Goal: Task Accomplishment & Management: Use online tool/utility

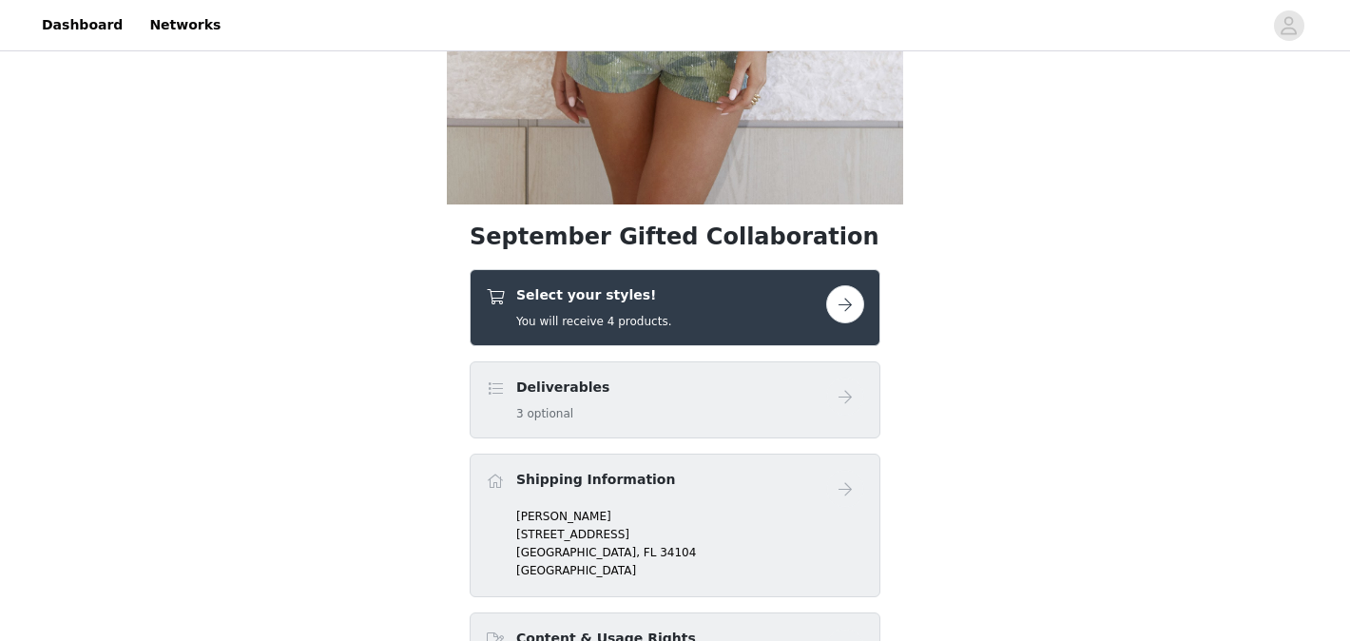
scroll to position [586, 0]
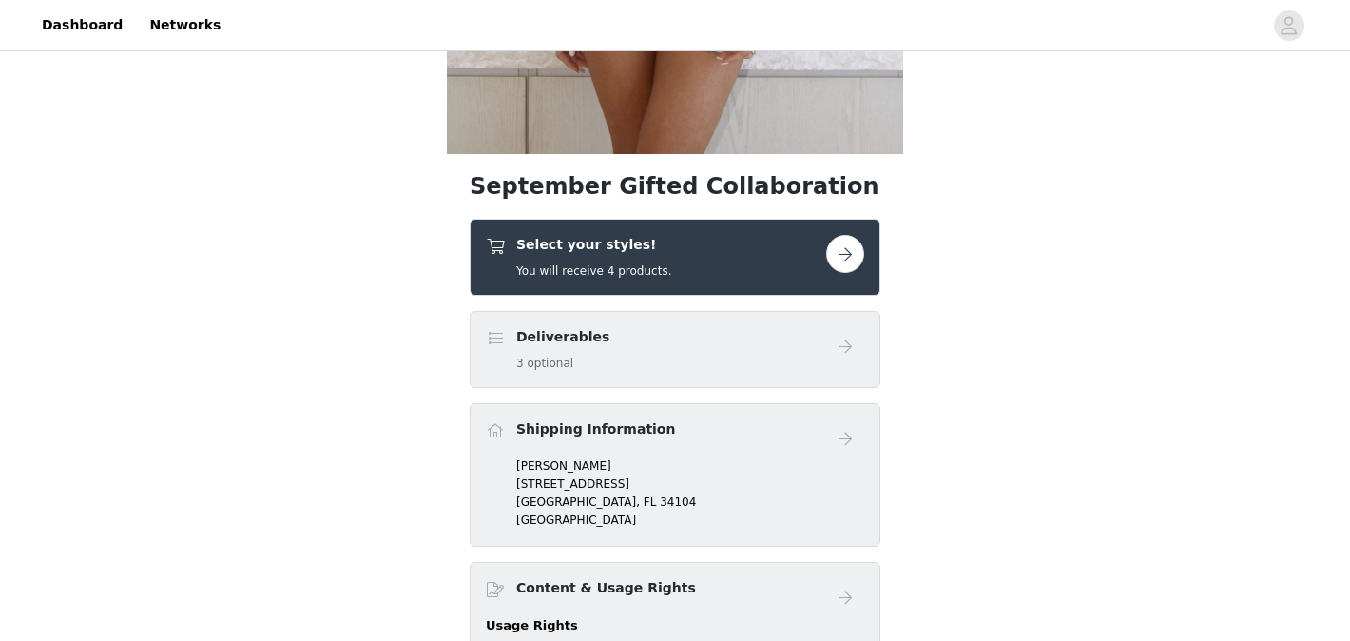
click at [754, 274] on div "Select your styles! You will receive 4 products." at bounding box center [656, 257] width 340 height 45
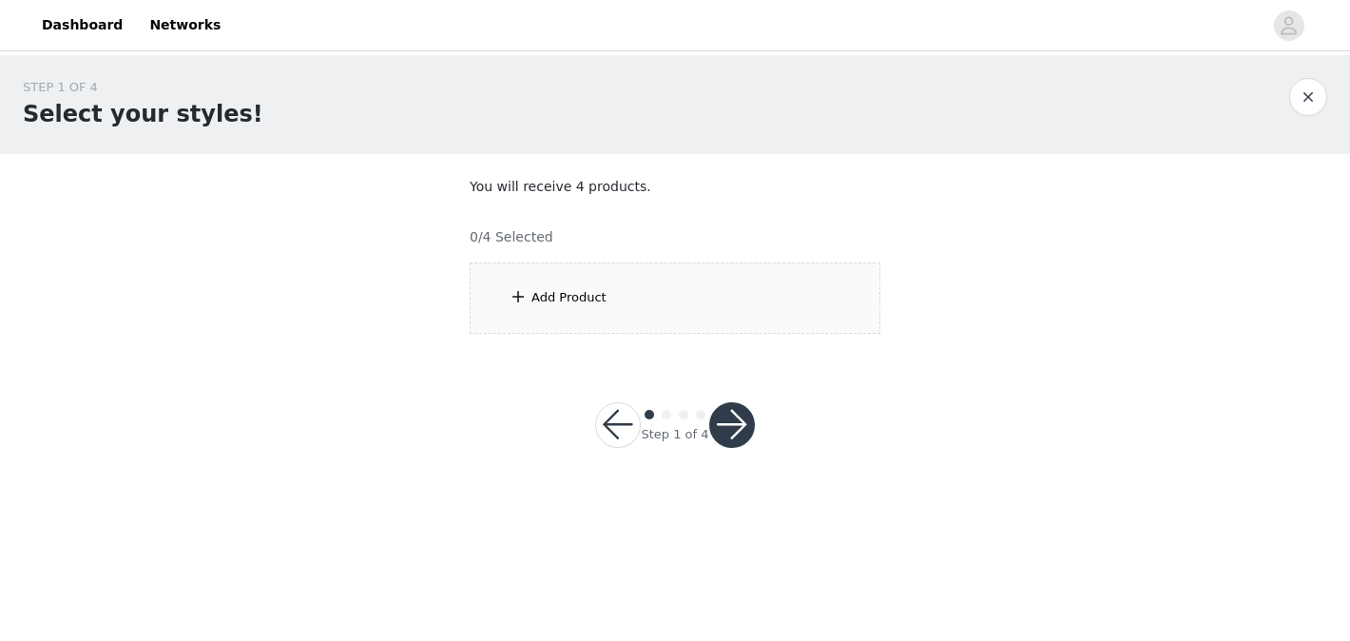
click at [692, 319] on div "Add Product" at bounding box center [675, 297] width 411 height 71
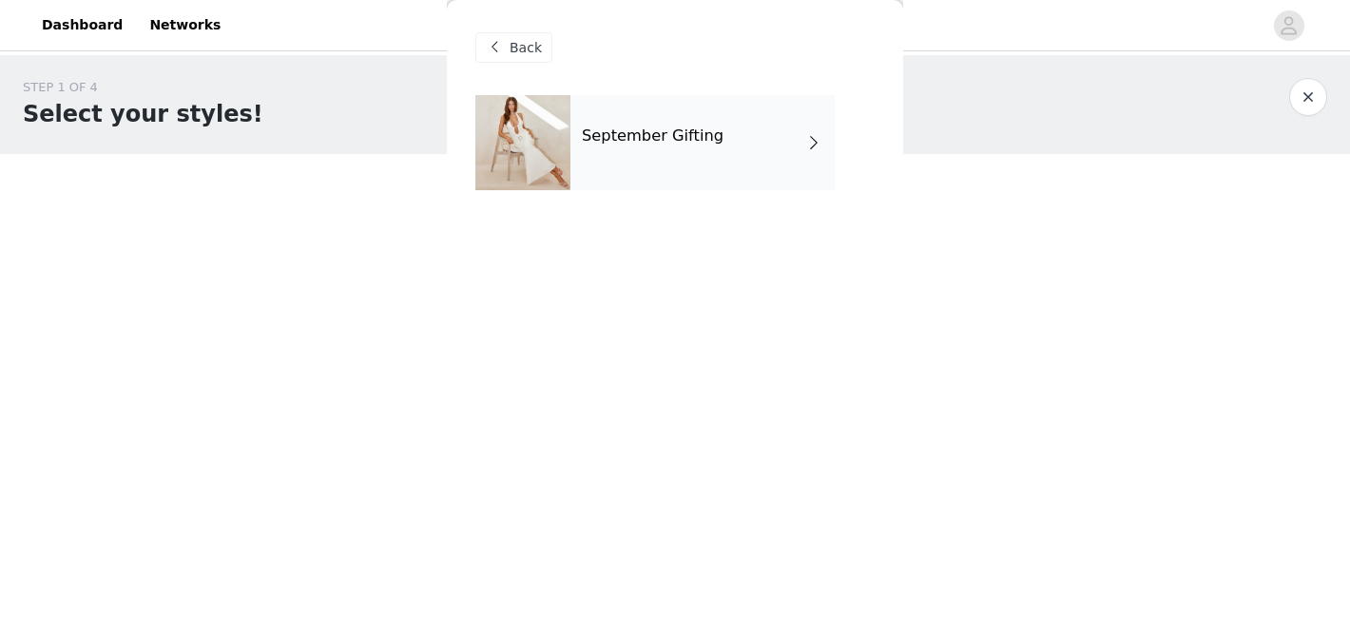
click at [817, 145] on span at bounding box center [813, 142] width 19 height 23
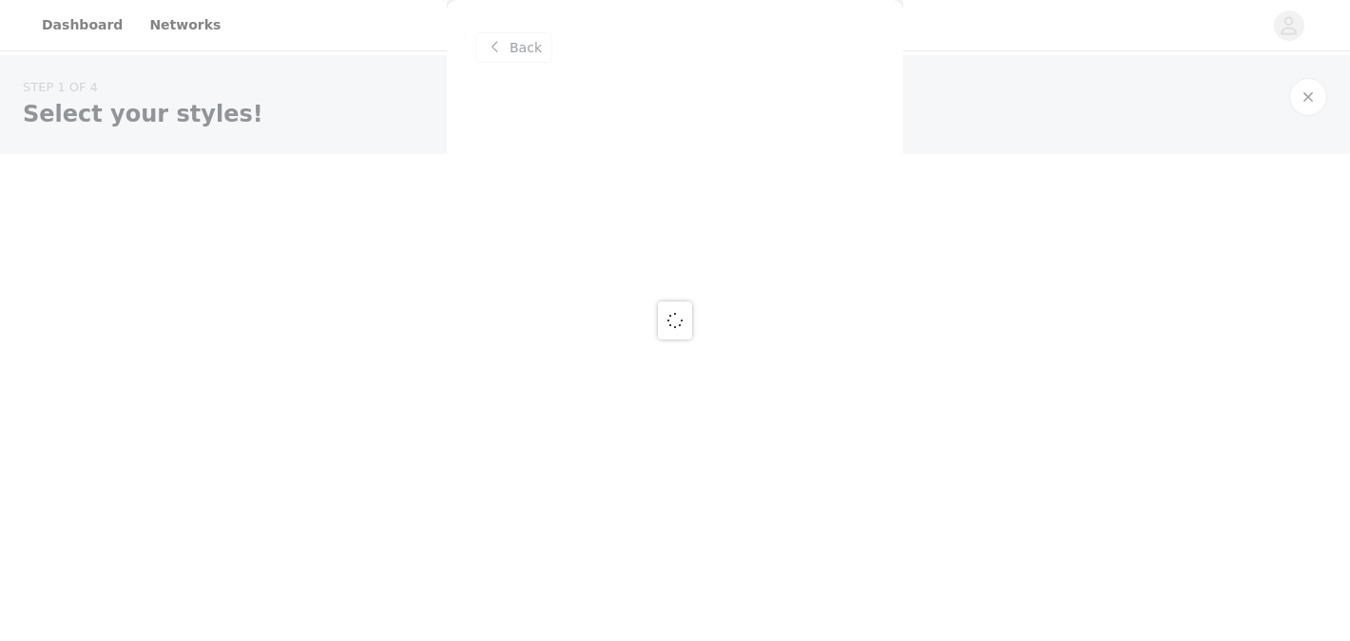
click at [527, 50] on div at bounding box center [675, 320] width 1350 height 641
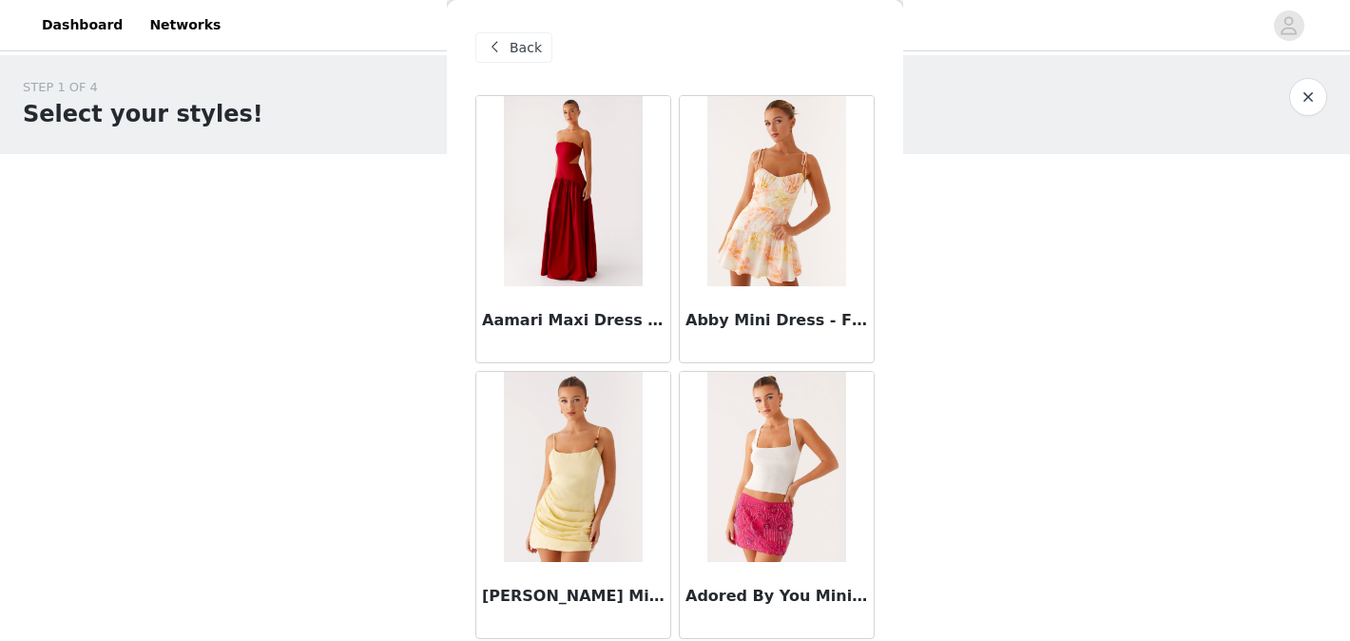
click at [828, 376] on img at bounding box center [776, 467] width 138 height 190
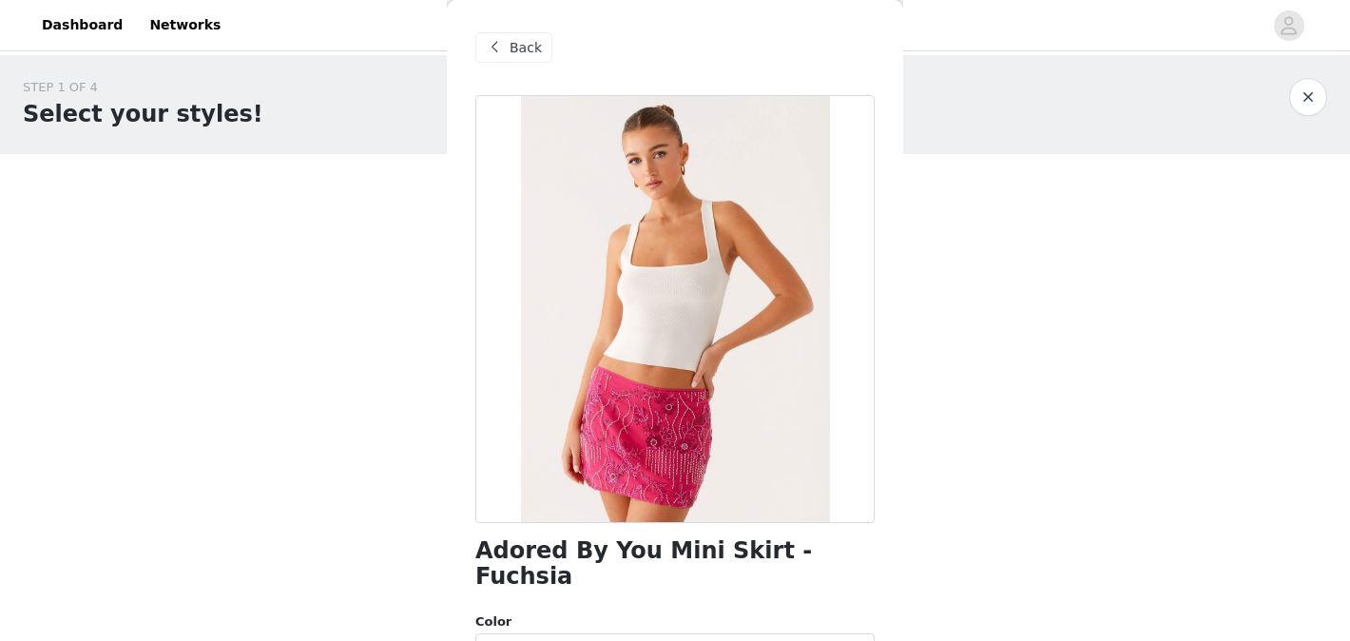
click at [505, 52] on span at bounding box center [494, 47] width 23 height 23
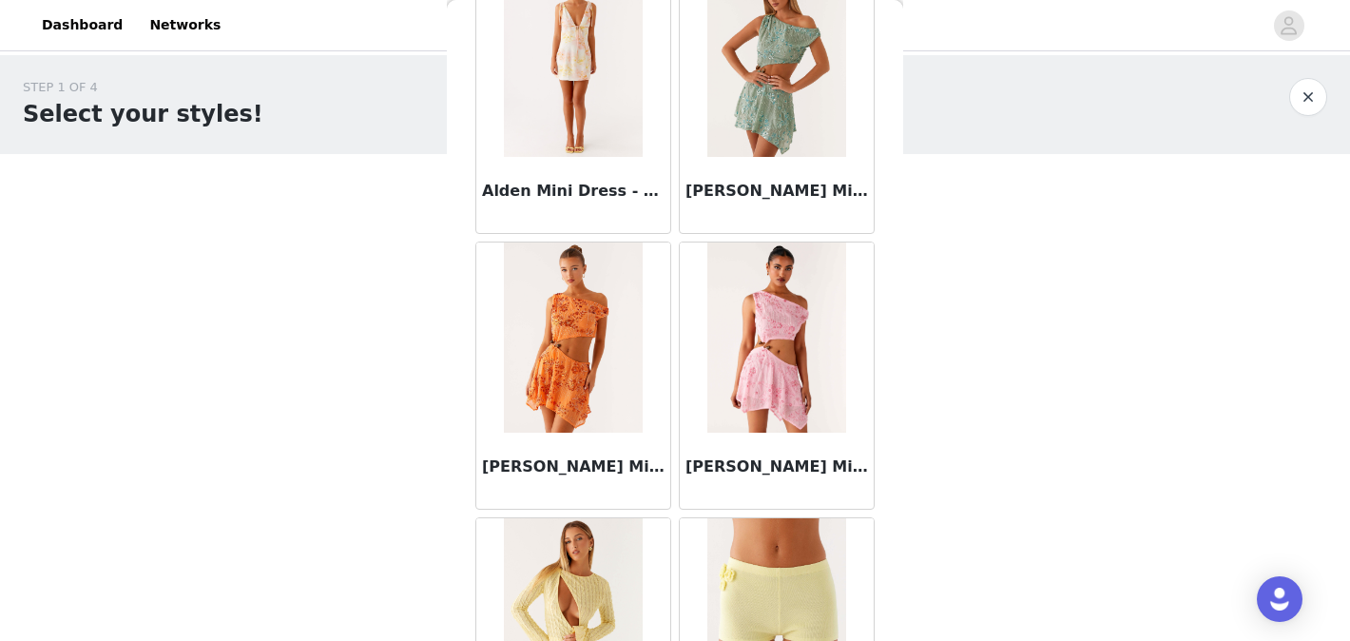
scroll to position [2268, 0]
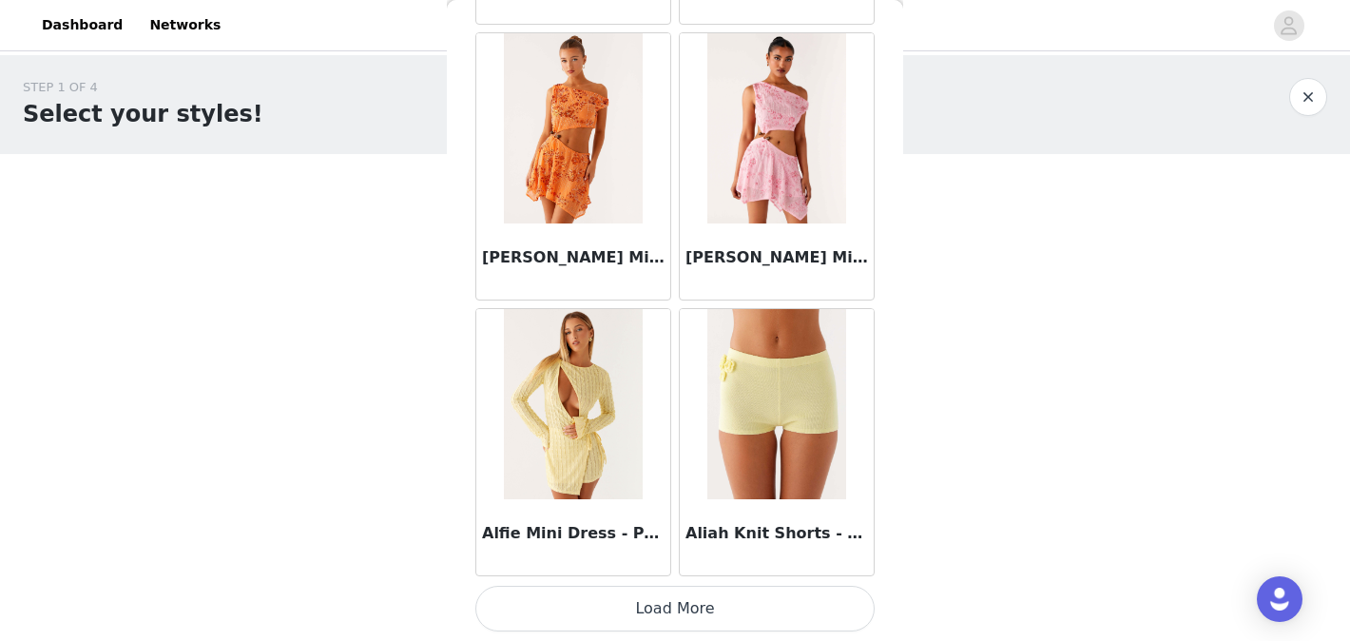
click at [733, 603] on button "Load More" at bounding box center [674, 609] width 399 height 46
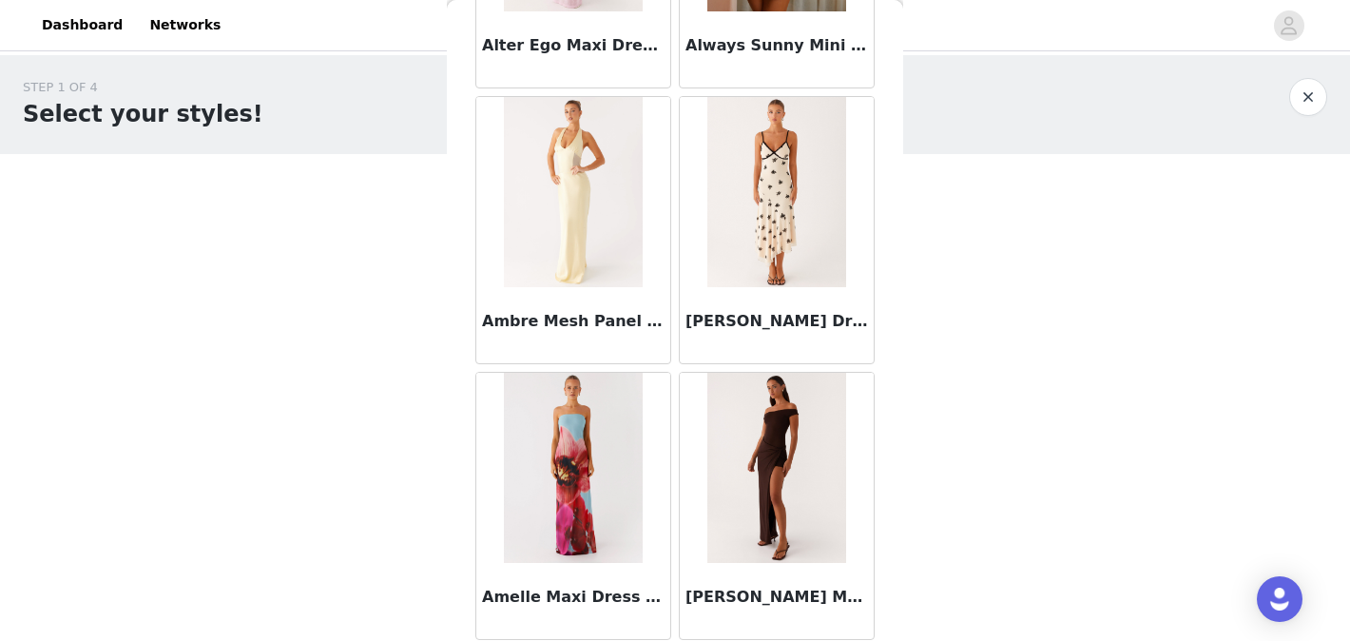
scroll to position [5026, 0]
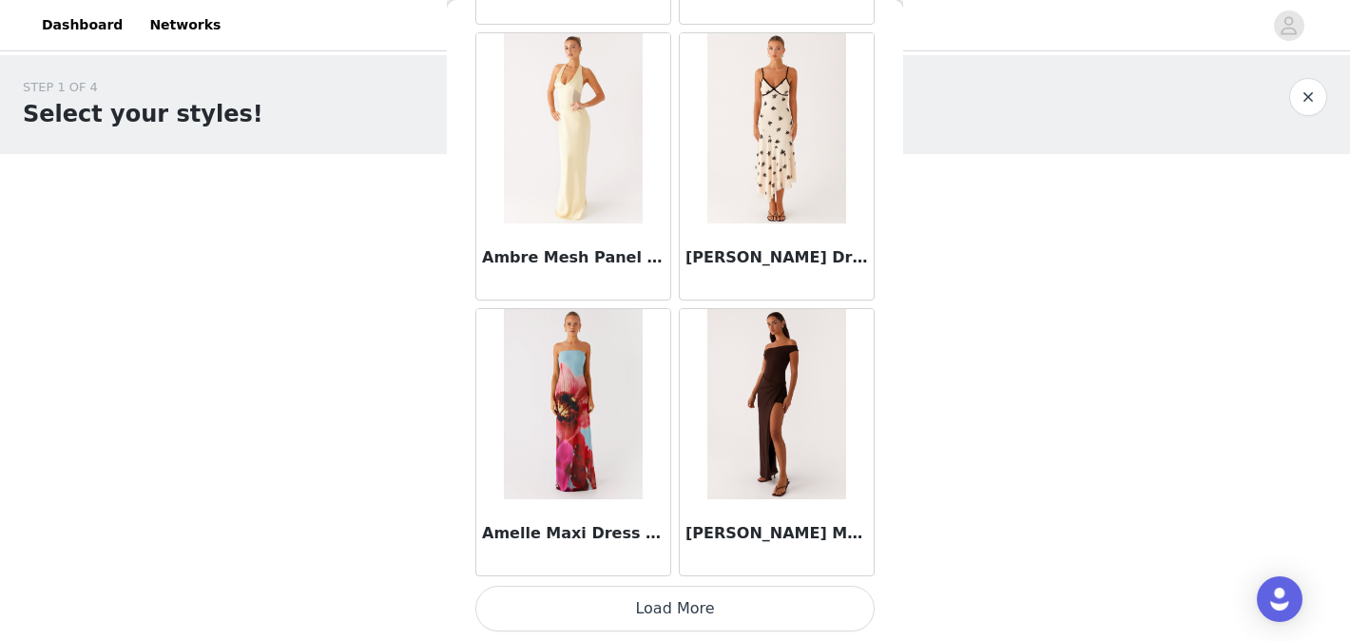
click at [786, 616] on button "Load More" at bounding box center [674, 609] width 399 height 46
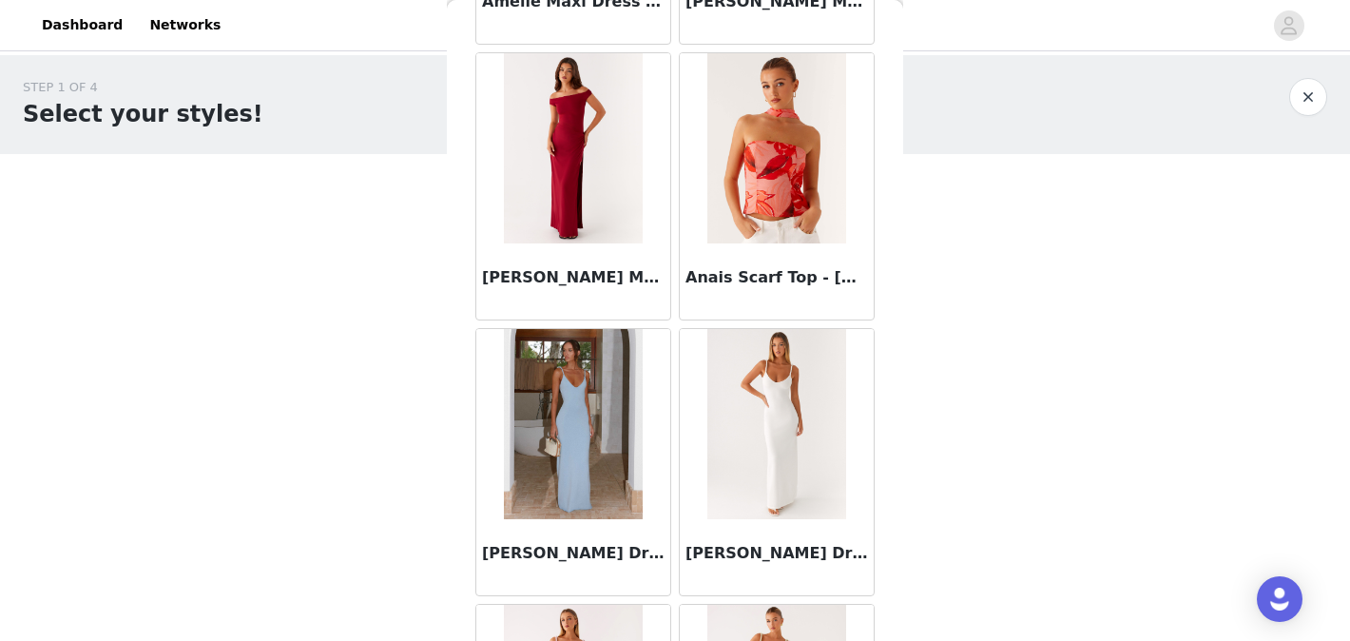
scroll to position [5584, 0]
